Goal: Transaction & Acquisition: Subscribe to service/newsletter

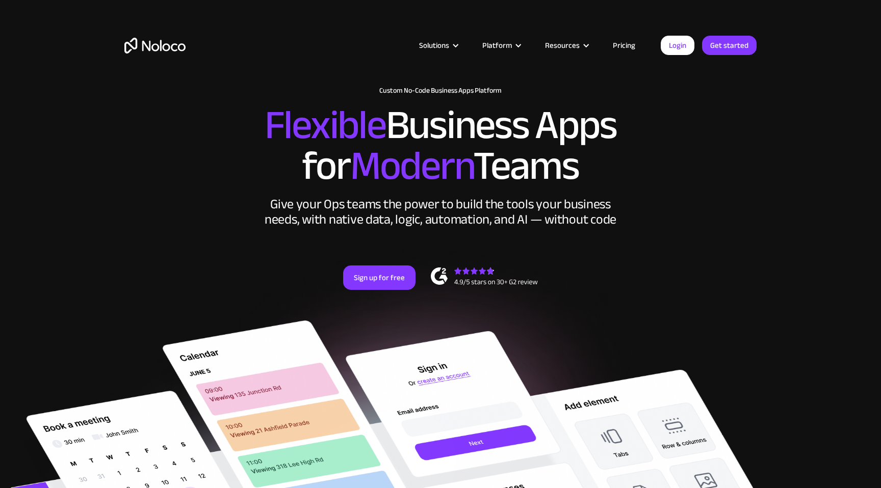
click at [624, 46] on link "Pricing" at bounding box center [624, 45] width 48 height 13
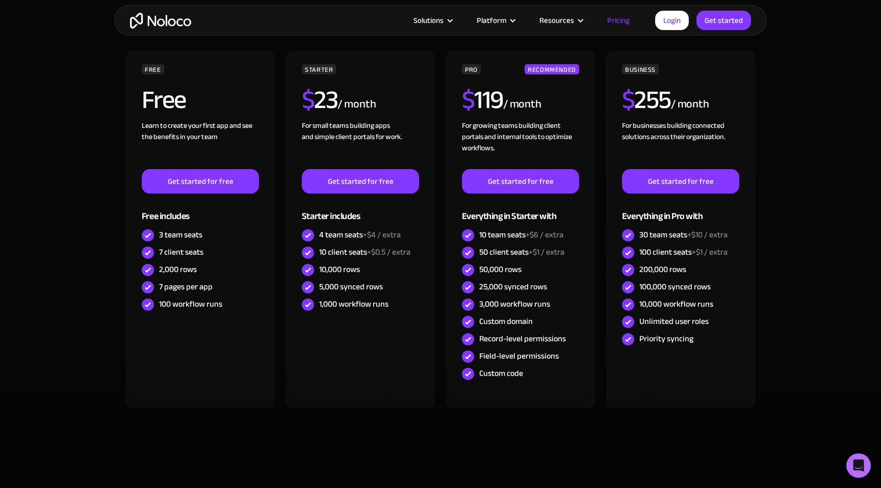
scroll to position [362, 0]
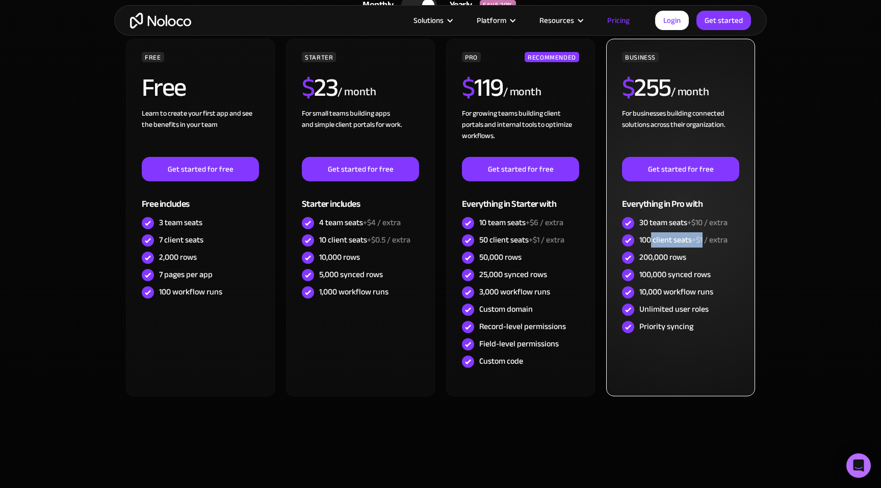
drag, startPoint x: 650, startPoint y: 243, endPoint x: 703, endPoint y: 244, distance: 53.5
click at [703, 243] on div "100 client seats +$1 / extra" at bounding box center [683, 240] width 88 height 11
click at [703, 244] on span "+$1 / extra" at bounding box center [710, 240] width 36 height 15
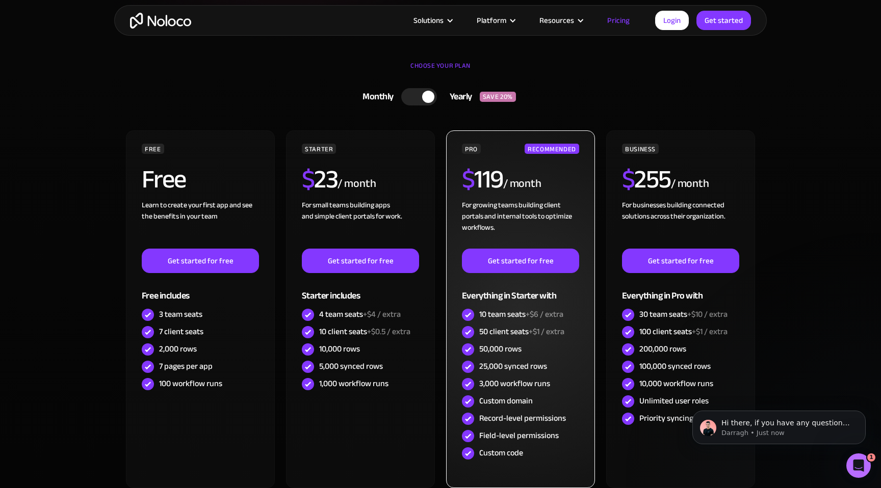
scroll to position [257, 0]
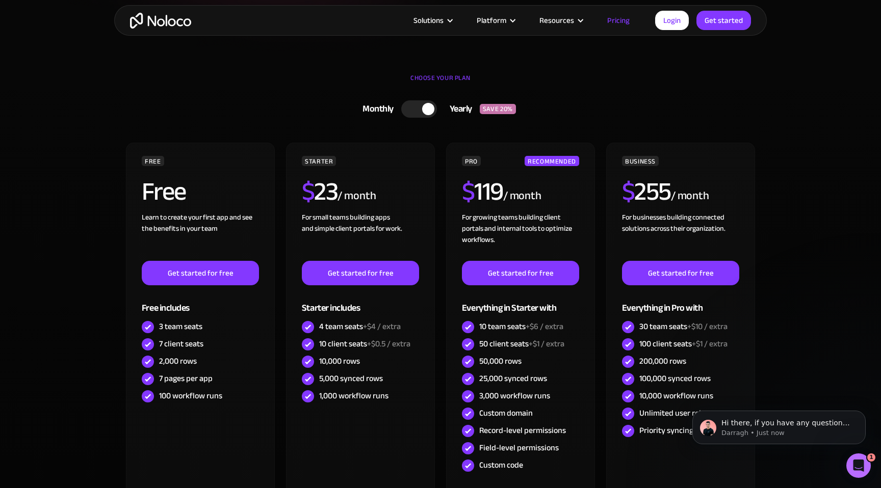
click at [423, 117] on div at bounding box center [419, 108] width 36 height 17
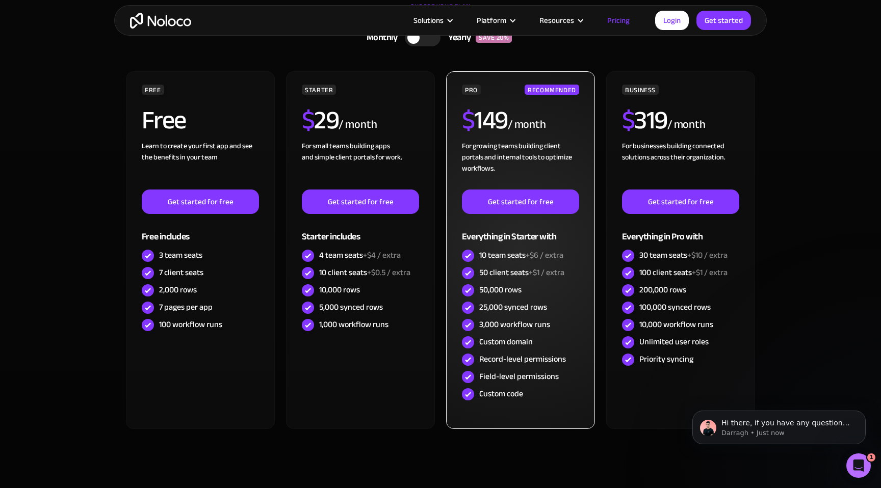
scroll to position [333, 0]
